Goal: Information Seeking & Learning: Learn about a topic

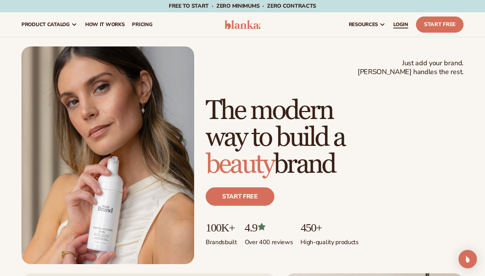
click at [395, 25] on span "LOGIN" at bounding box center [400, 24] width 15 height 6
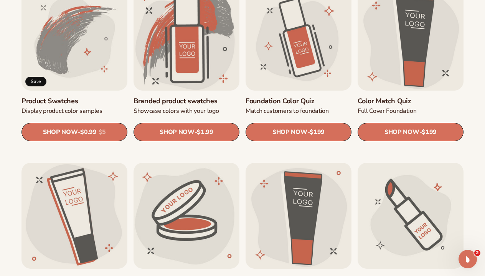
scroll to position [462, 0]
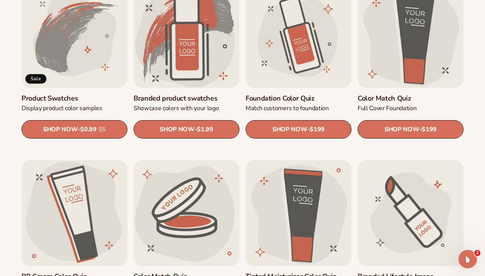
click at [101, 94] on link "Product Swatches" at bounding box center [74, 98] width 106 height 9
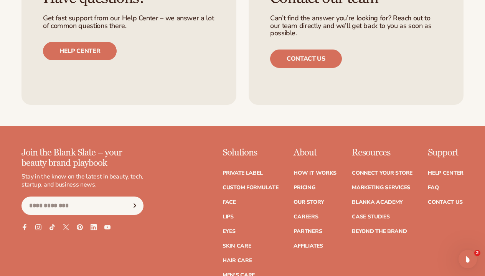
scroll to position [644, 0]
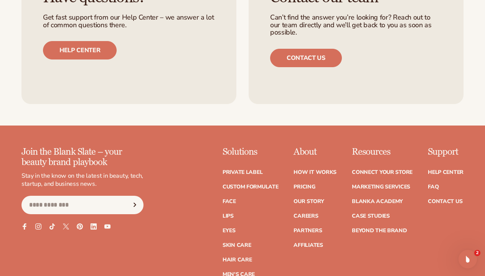
click at [440, 186] on li "FAQ" at bounding box center [446, 186] width 36 height 5
click at [436, 186] on link "FAQ" at bounding box center [433, 186] width 11 height 5
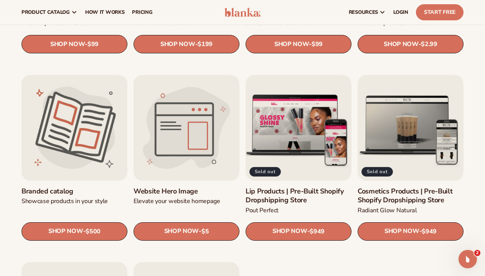
scroll to position [722, 0]
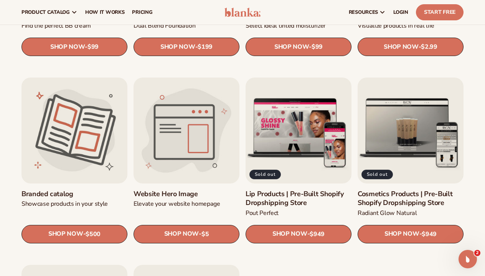
click at [181, 190] on link "Website Hero Image" at bounding box center [187, 194] width 106 height 9
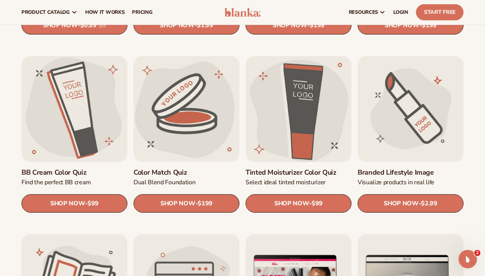
scroll to position [565, 0]
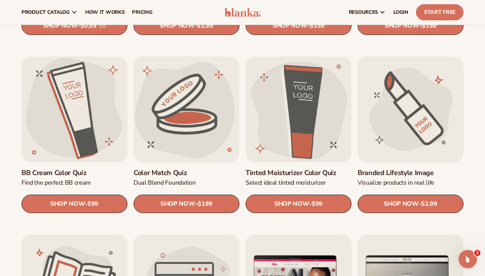
click at [430, 168] on link "Branded Lifestyle Image" at bounding box center [411, 172] width 106 height 9
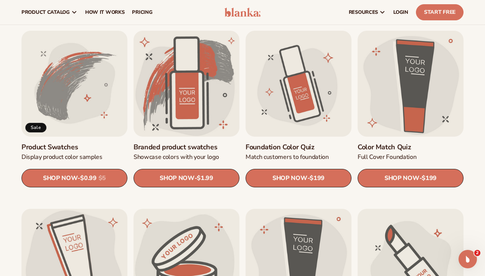
scroll to position [412, 0]
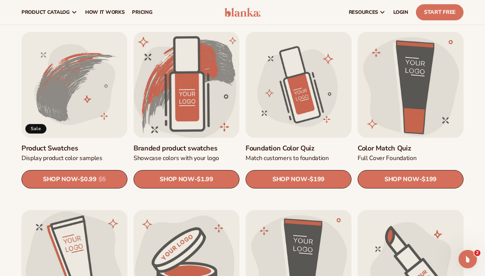
click at [193, 144] on link "Branded product swatches" at bounding box center [187, 148] width 106 height 9
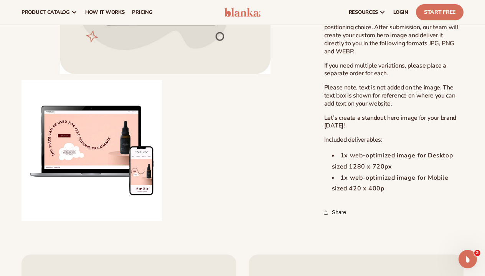
scroll to position [341, 0]
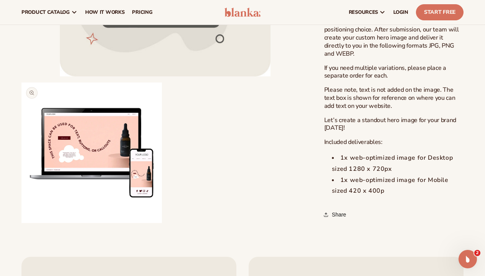
click at [21, 223] on button "Open media 2 in modal" at bounding box center [21, 223] width 0 height 0
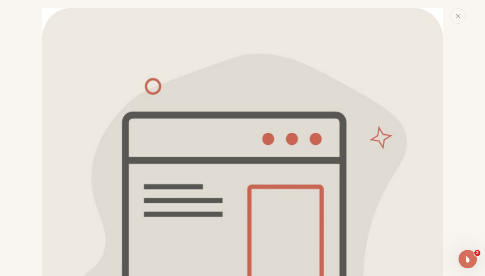
scroll to position [0, 0]
click at [457, 17] on icon "Close" at bounding box center [458, 16] width 4 height 4
